Goal: Transaction & Acquisition: Purchase product/service

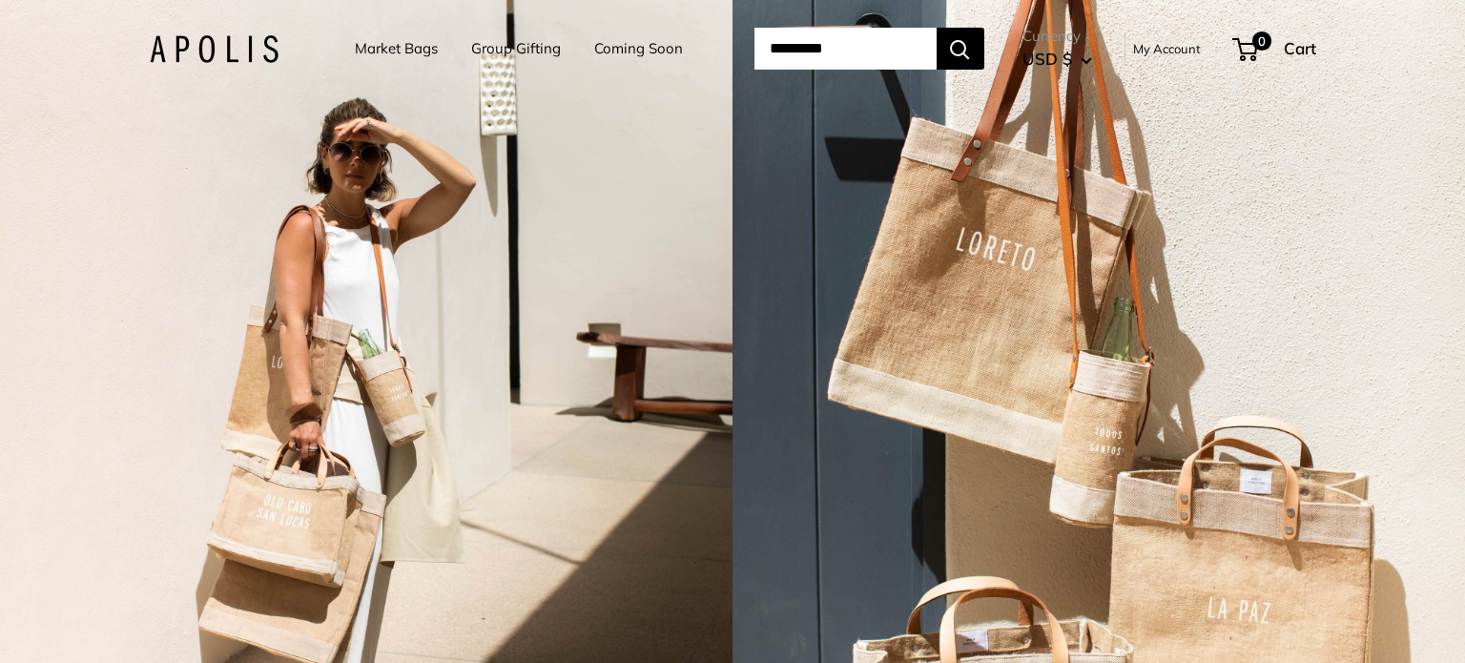
click at [384, 35] on link "Market Bags" at bounding box center [396, 48] width 83 height 27
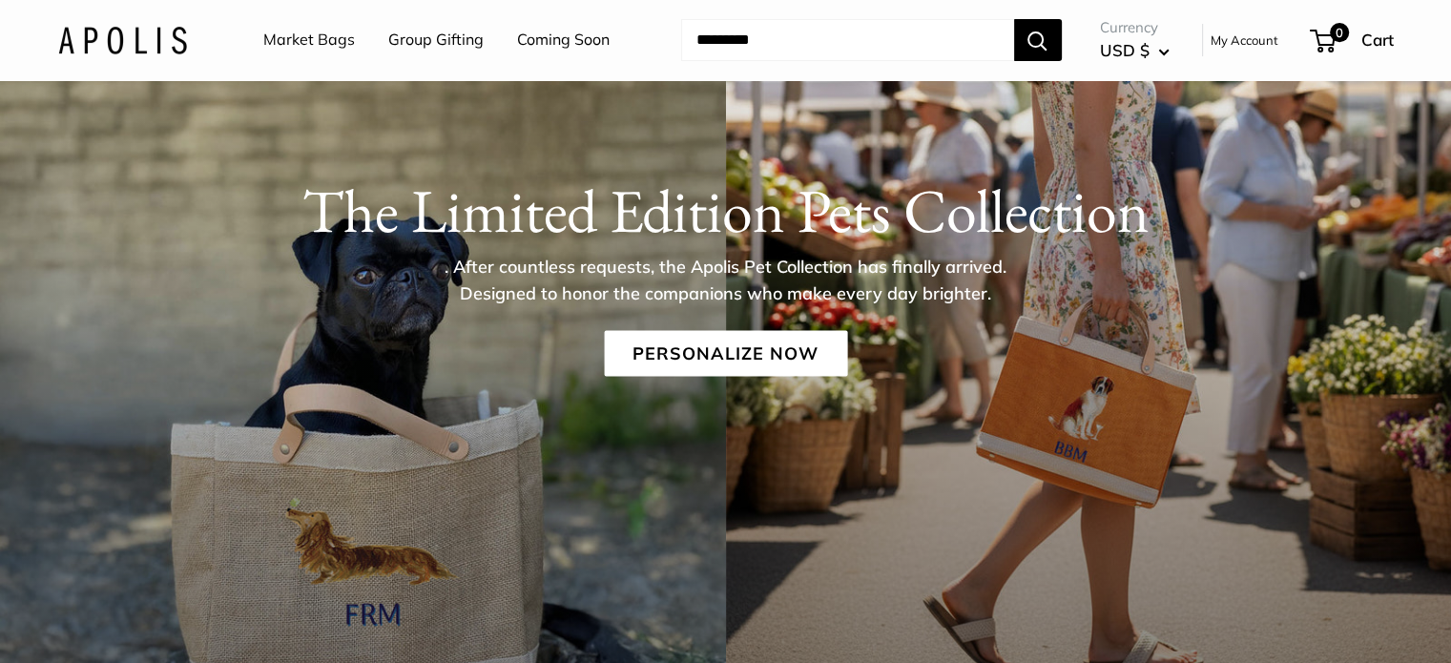
scroll to position [164, 0]
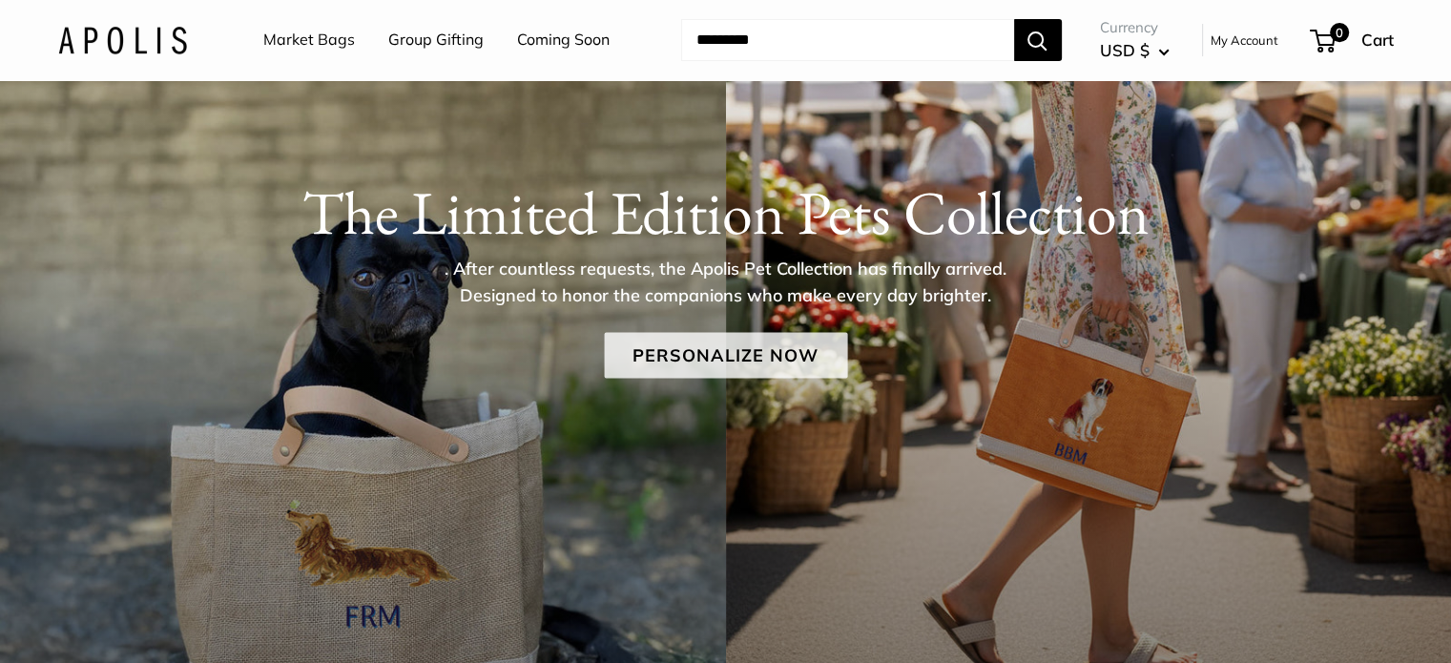
click at [703, 355] on link "Personalize Now" at bounding box center [725, 356] width 243 height 46
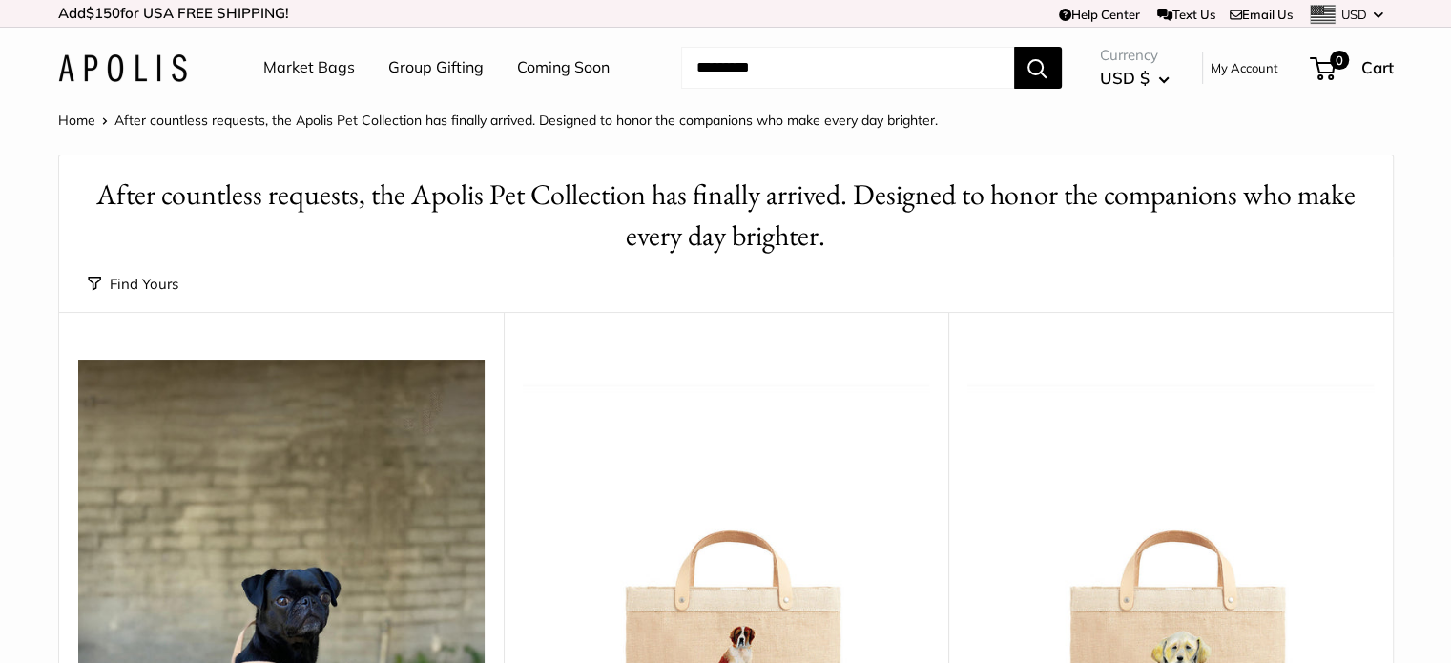
click at [145, 274] on button "Find Yours" at bounding box center [133, 284] width 91 height 27
